Goal: Task Accomplishment & Management: Manage account settings

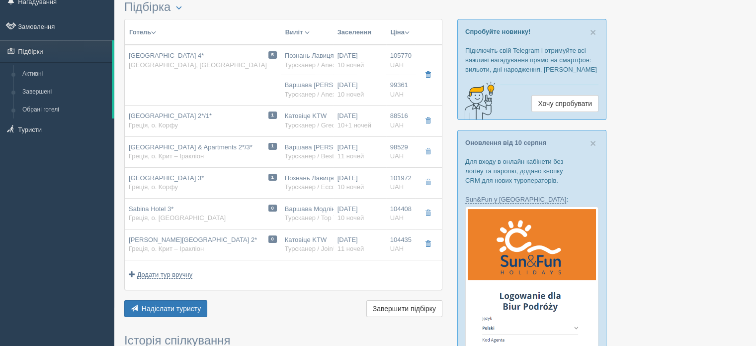
scroll to position [40, 0]
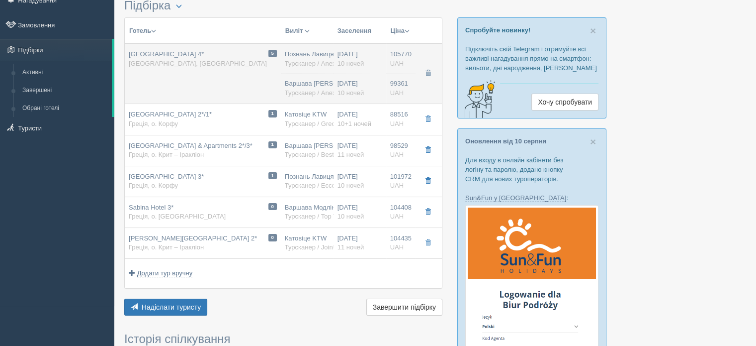
click at [430, 75] on span "button" at bounding box center [428, 73] width 6 height 6
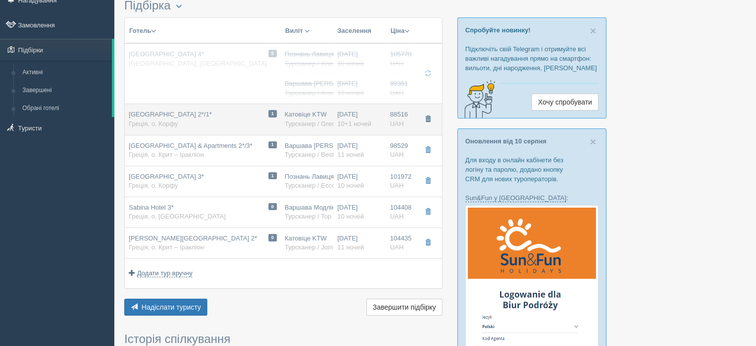
click at [431, 120] on span "button" at bounding box center [428, 119] width 6 height 6
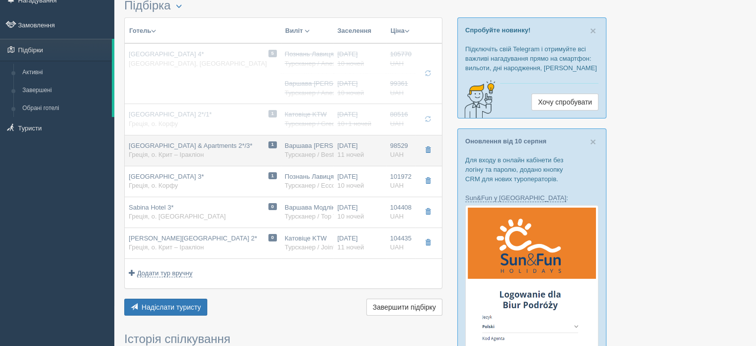
click at [429, 149] on span "button" at bounding box center [428, 150] width 6 height 6
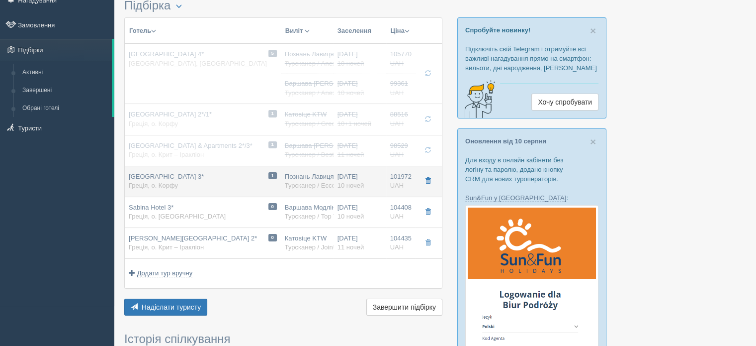
drag, startPoint x: 427, startPoint y: 180, endPoint x: 427, endPoint y: 186, distance: 6.0
click at [427, 182] on span "button" at bounding box center [428, 181] width 6 height 6
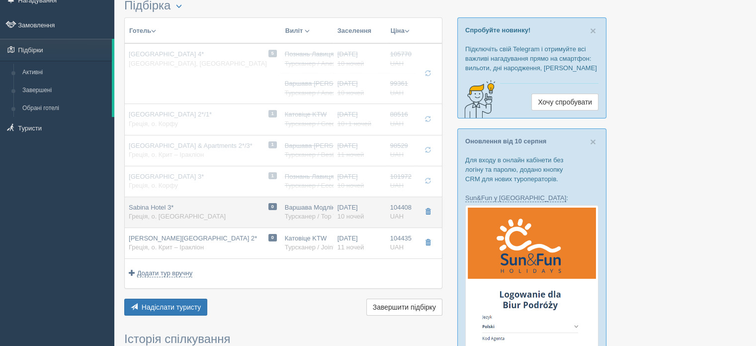
drag, startPoint x: 431, startPoint y: 211, endPoint x: 432, endPoint y: 224, distance: 13.0
click at [431, 213] on span "button" at bounding box center [428, 211] width 6 height 6
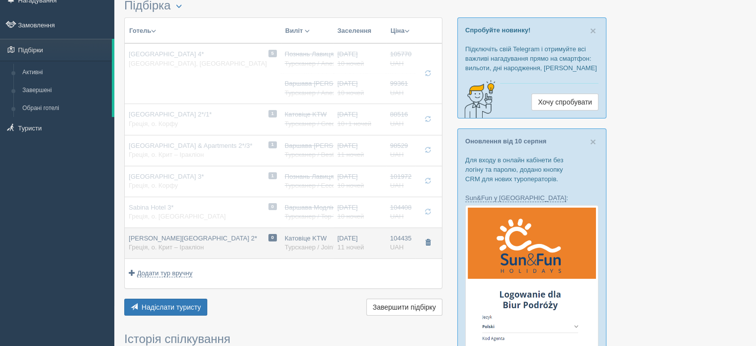
click at [428, 243] on span "button" at bounding box center [428, 242] width 6 height 6
